Goal: Information Seeking & Learning: Learn about a topic

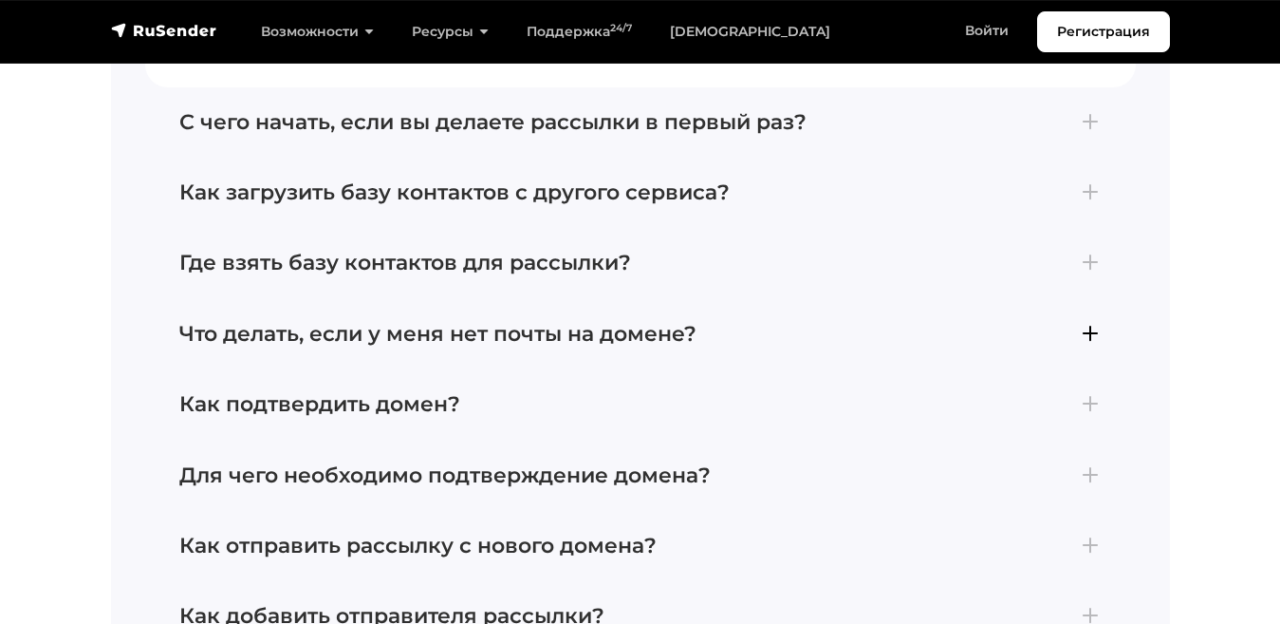
scroll to position [6616, 0]
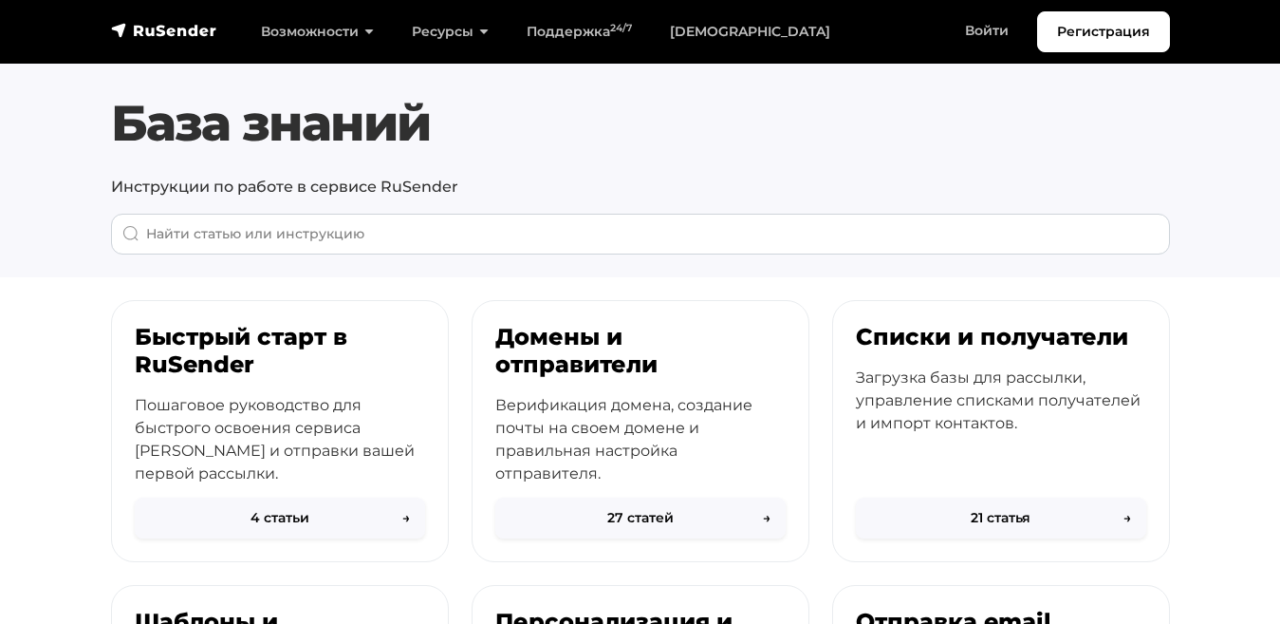
scroll to position [61, 0]
